Goal: Find specific page/section: Find specific page/section

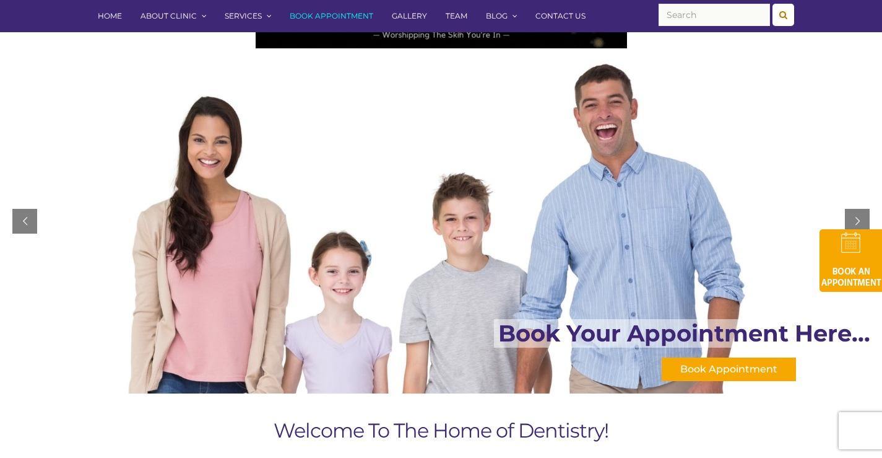
scroll to position [124, 0]
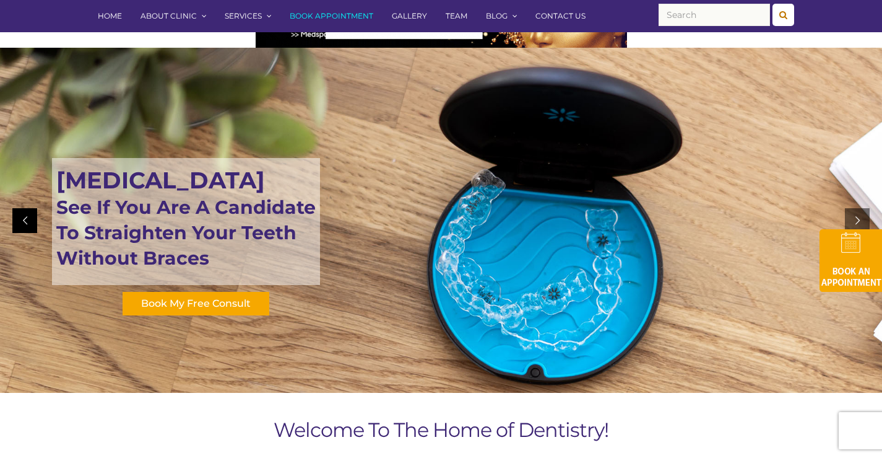
click at [25, 220] on div at bounding box center [24, 220] width 25 height 25
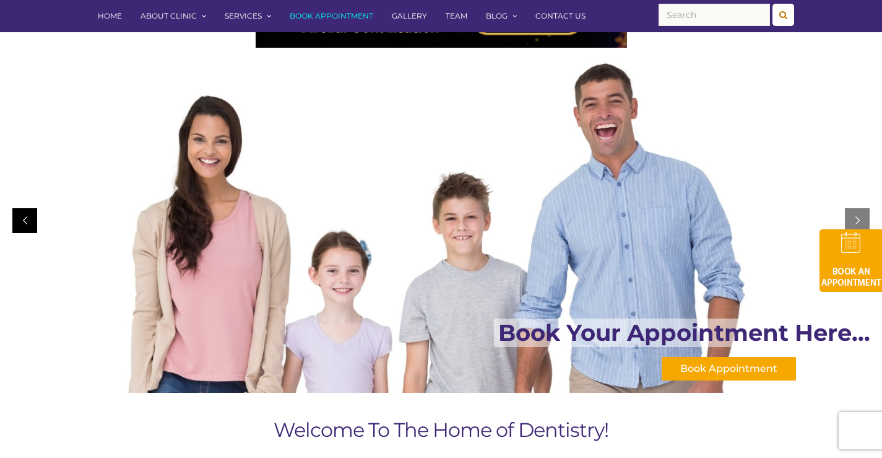
click at [25, 220] on div at bounding box center [24, 220] width 25 height 25
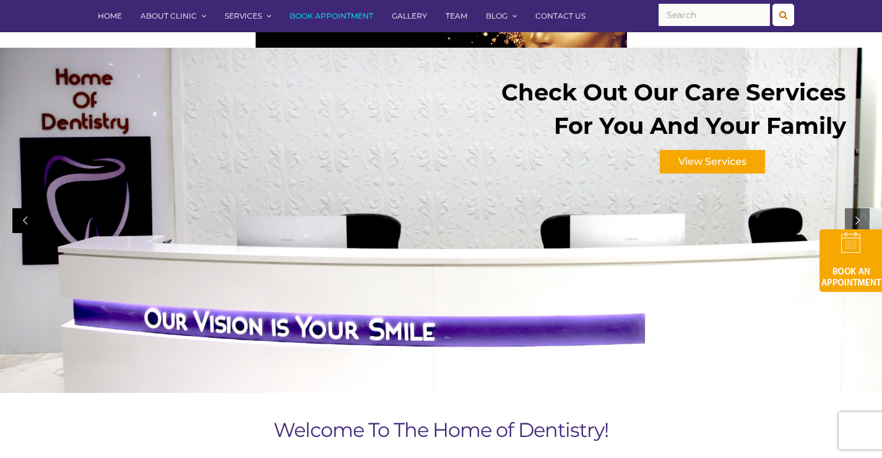
click at [25, 223] on div at bounding box center [24, 220] width 25 height 25
click at [22, 214] on div at bounding box center [24, 220] width 25 height 25
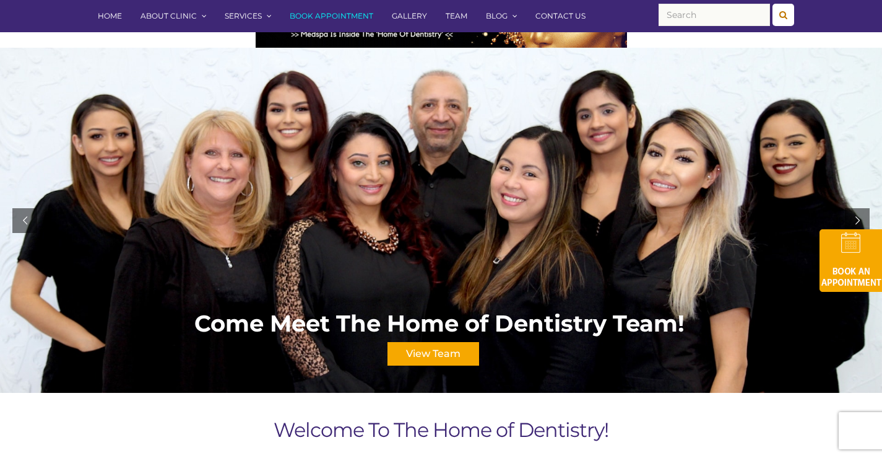
click at [431, 355] on div "View Team" at bounding box center [434, 354] width 92 height 24
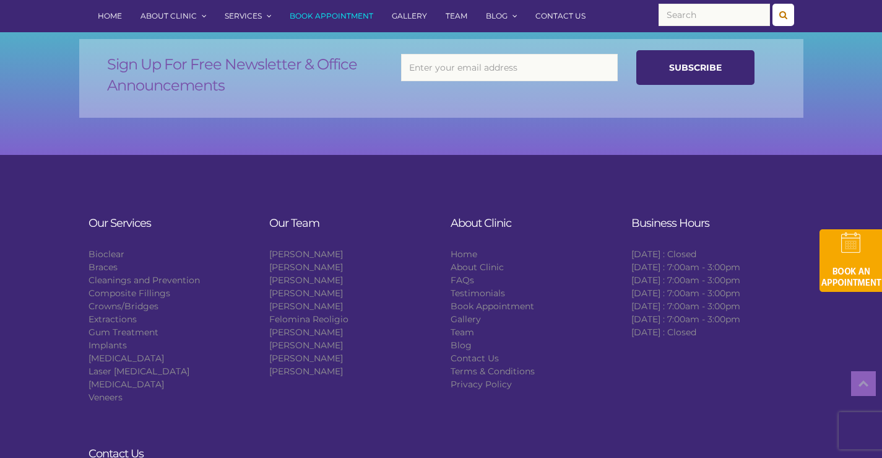
scroll to position [1981, 0]
